Goal: Information Seeking & Learning: Learn about a topic

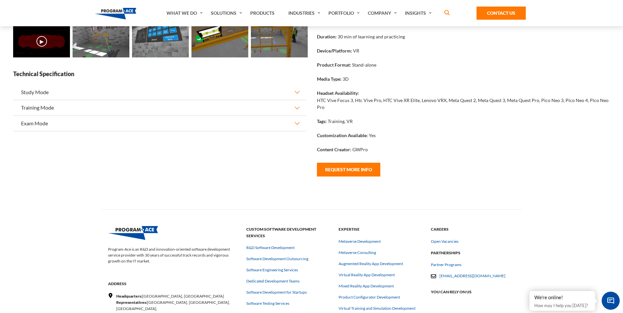
scroll to position [230, 0]
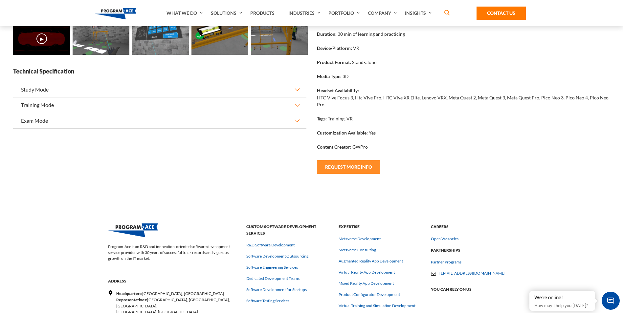
click at [336, 171] on button "Request More Info" at bounding box center [348, 167] width 63 height 14
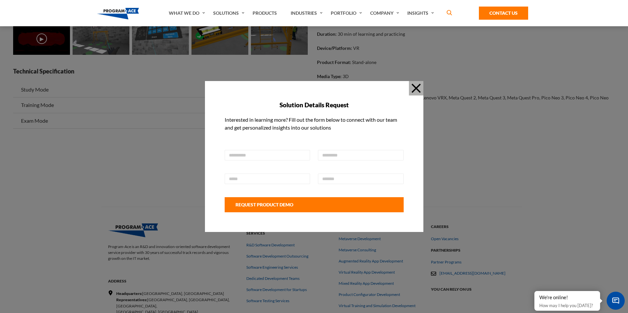
click at [416, 88] on button "Close" at bounding box center [416, 88] width 14 height 14
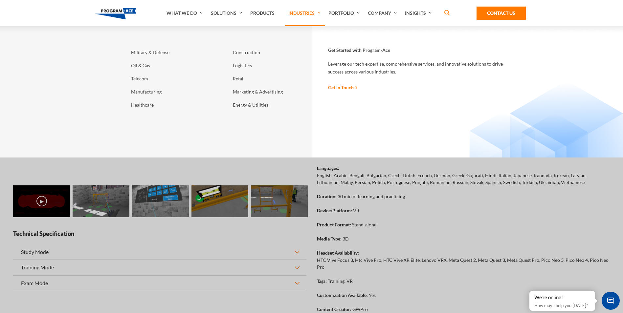
scroll to position [0, 0]
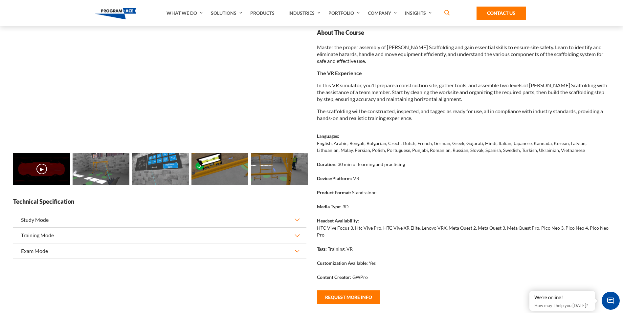
scroll to position [131, 0]
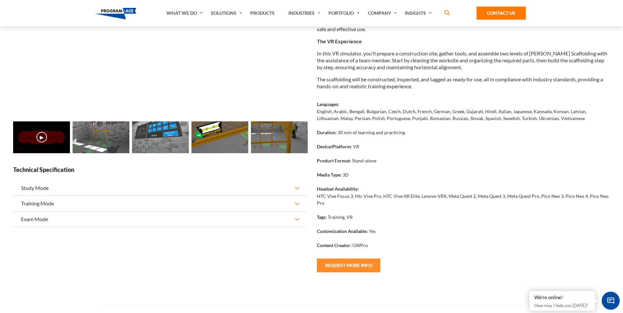
click at [359, 268] on button "Request More Info" at bounding box center [348, 266] width 63 height 14
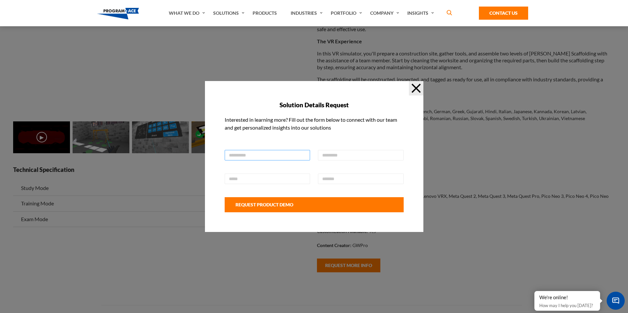
click at [265, 155] on input "text" at bounding box center [268, 155] width 86 height 11
type input "*****"
type input "******"
type input "**********"
type input "******"
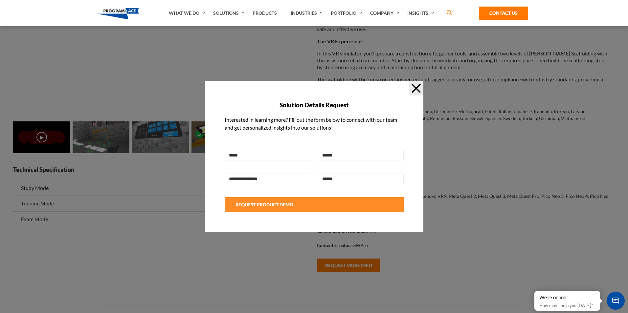
click at [280, 205] on button "Request Product Demo" at bounding box center [314, 204] width 179 height 15
click at [282, 205] on button "Request Product Demo" at bounding box center [314, 204] width 179 height 15
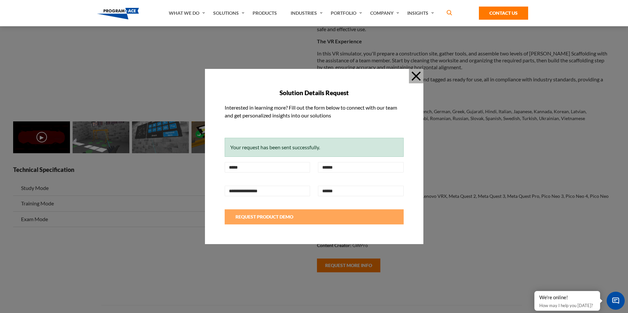
drag, startPoint x: 416, startPoint y: 75, endPoint x: 413, endPoint y: 78, distance: 4.2
click at [416, 75] on button "Close" at bounding box center [416, 76] width 14 height 14
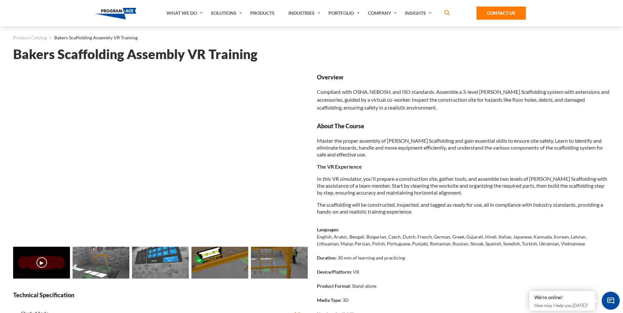
scroll to position [0, 0]
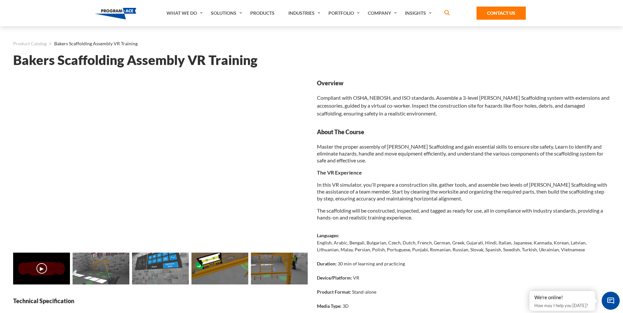
click at [96, 271] on img at bounding box center [101, 269] width 57 height 32
click at [158, 272] on img at bounding box center [160, 269] width 57 height 32
click at [216, 272] on img at bounding box center [219, 269] width 57 height 32
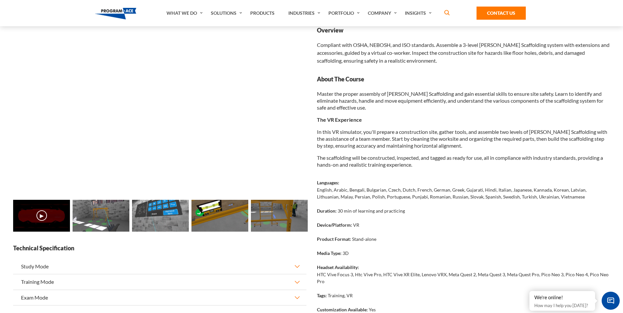
scroll to position [99, 0]
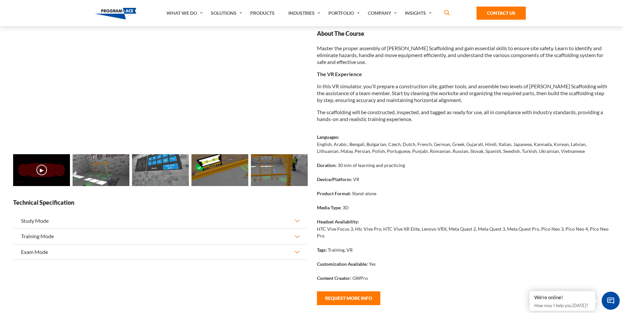
click at [222, 170] on img at bounding box center [219, 170] width 57 height 32
click at [271, 171] on img at bounding box center [279, 170] width 57 height 32
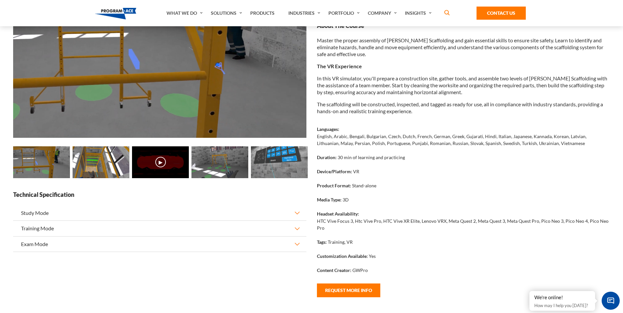
scroll to position [131, 0]
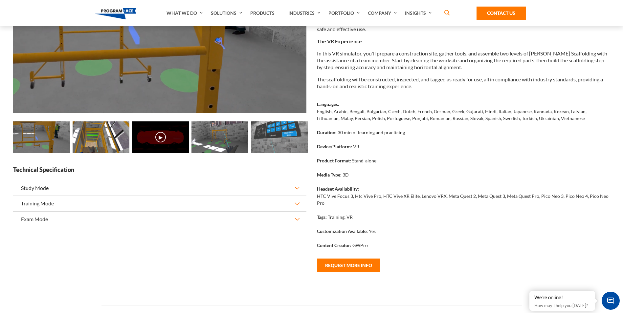
click at [216, 139] on img at bounding box center [219, 138] width 57 height 32
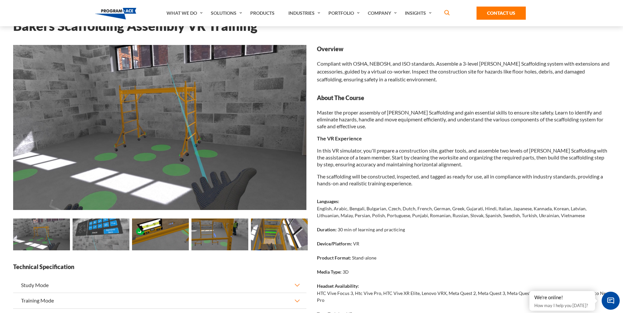
scroll to position [66, 0]
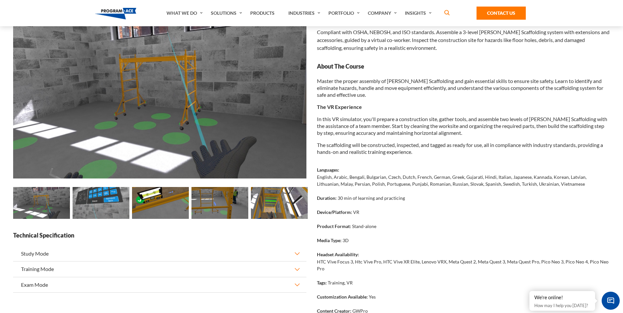
click at [99, 208] on img at bounding box center [101, 203] width 57 height 32
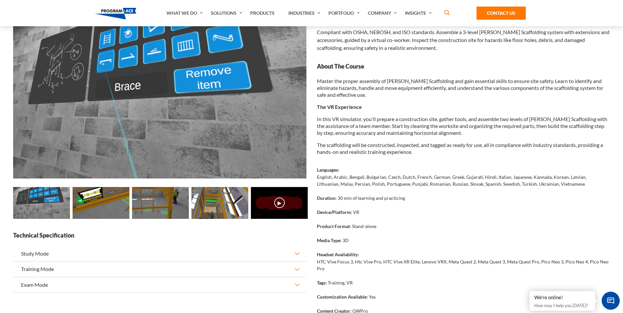
click at [268, 210] on img at bounding box center [279, 203] width 57 height 32
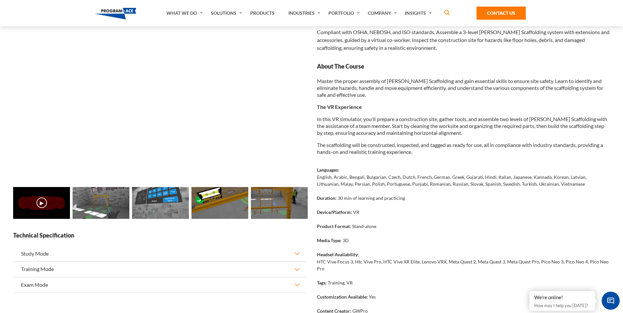
click at [98, 214] on img at bounding box center [101, 203] width 57 height 32
click at [182, 209] on img at bounding box center [160, 203] width 57 height 32
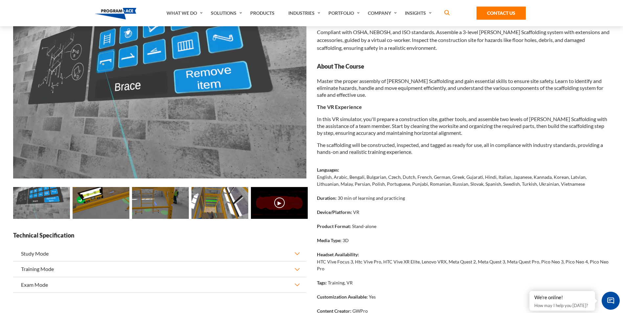
click at [42, 254] on button "Study Mode" at bounding box center [159, 253] width 293 height 15
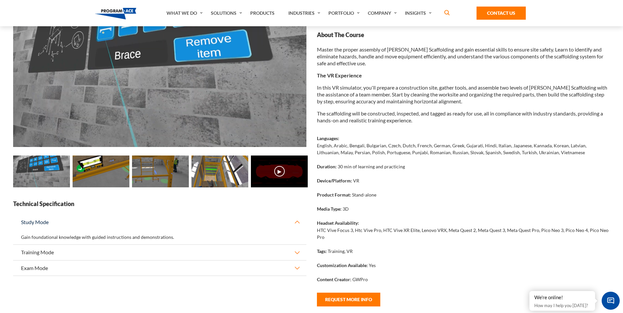
scroll to position [131, 0]
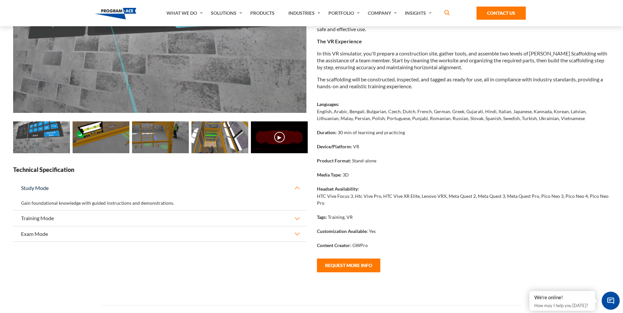
click at [41, 218] on button "Training Mode" at bounding box center [159, 218] width 293 height 15
click at [43, 235] on button "Exam Mode" at bounding box center [159, 234] width 293 height 15
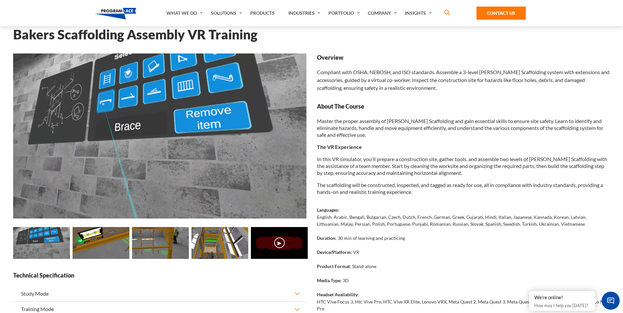
scroll to position [0, 0]
